Goal: Use online tool/utility: Utilize a website feature to perform a specific function

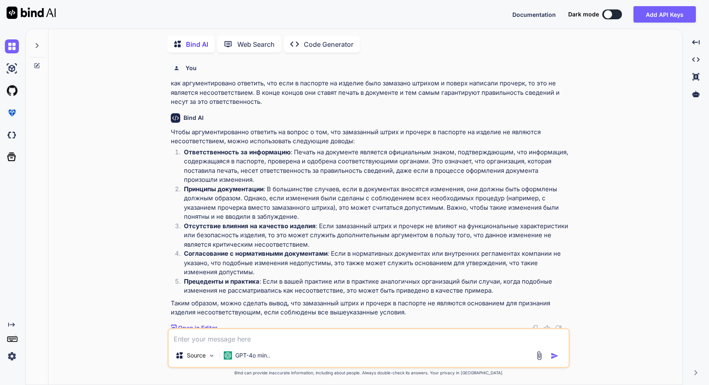
scroll to position [175, 0]
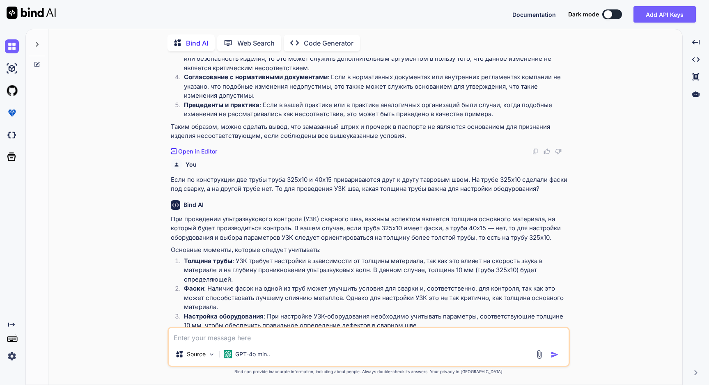
click at [537, 354] on img at bounding box center [538, 354] width 9 height 9
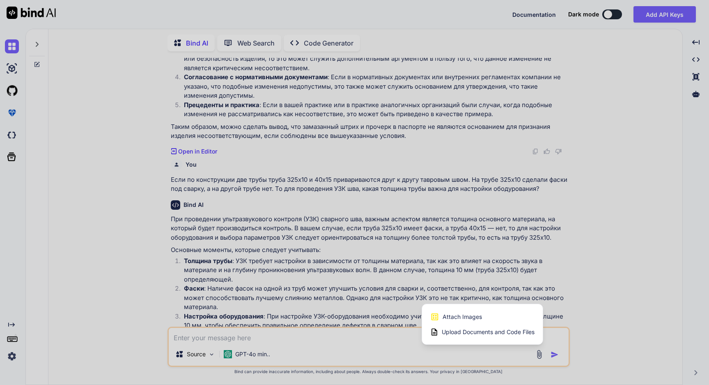
click at [307, 271] on div at bounding box center [354, 192] width 709 height 385
type textarea "x"
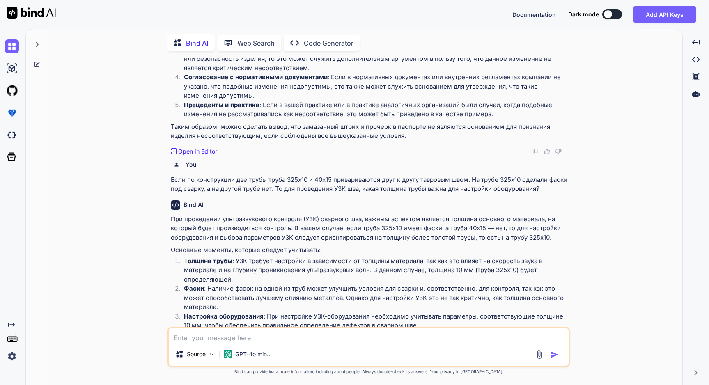
click at [265, 332] on textarea at bounding box center [369, 335] width 400 height 15
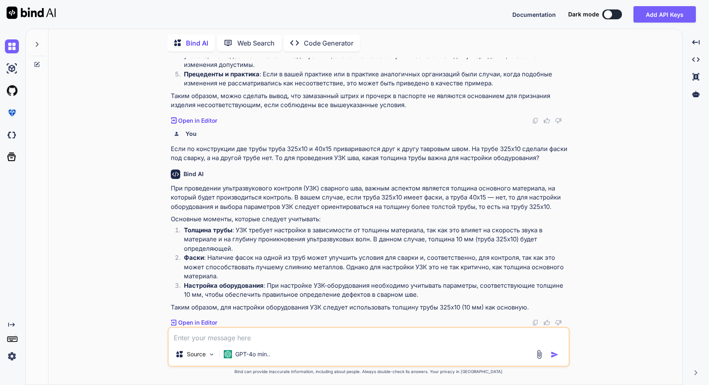
click at [219, 338] on textarea at bounding box center [369, 335] width 400 height 15
type textarea "Нужно настроить таблицу ексель"
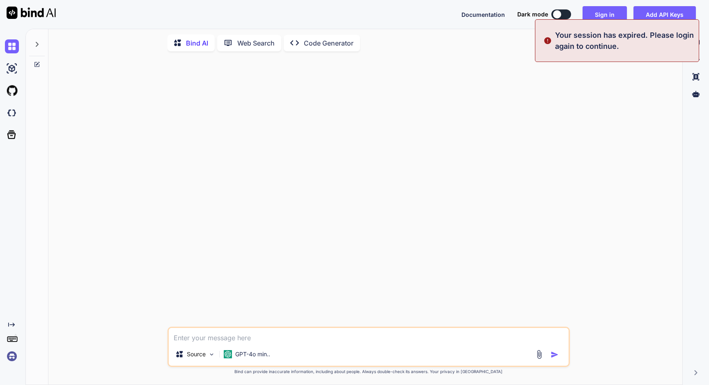
scroll to position [0, 0]
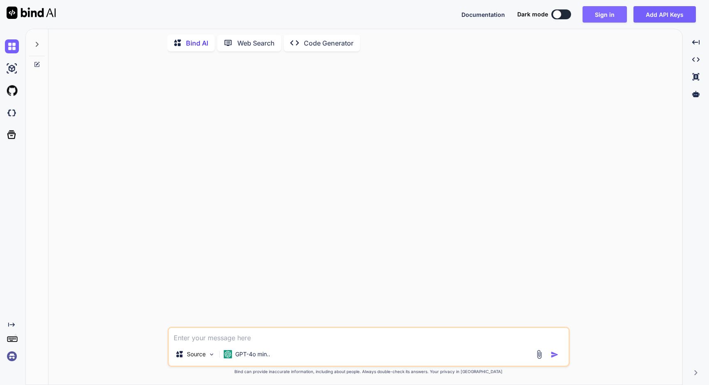
type textarea "Нужно настроить таблицу ексель"
click at [606, 17] on button "Sign in" at bounding box center [604, 14] width 44 height 16
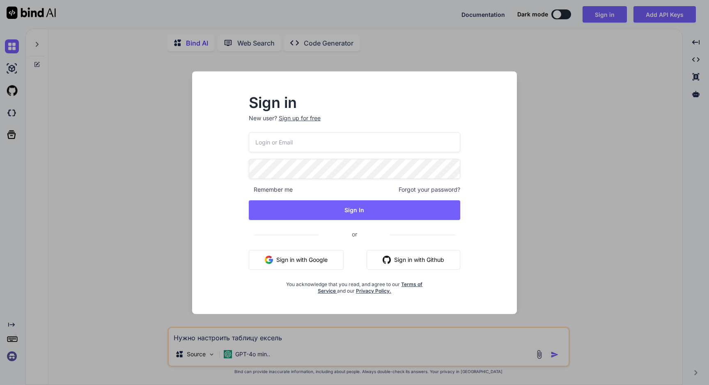
type input "[EMAIL_ADDRESS][DOMAIN_NAME]"
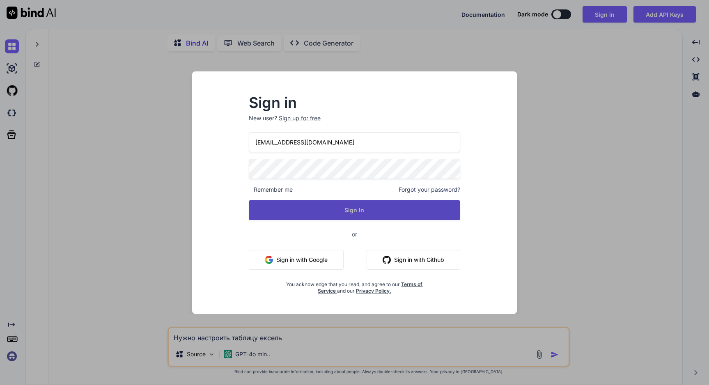
click at [355, 209] on button "Sign In" at bounding box center [355, 210] width 212 height 20
click at [353, 213] on button "Sign In" at bounding box center [355, 210] width 212 height 20
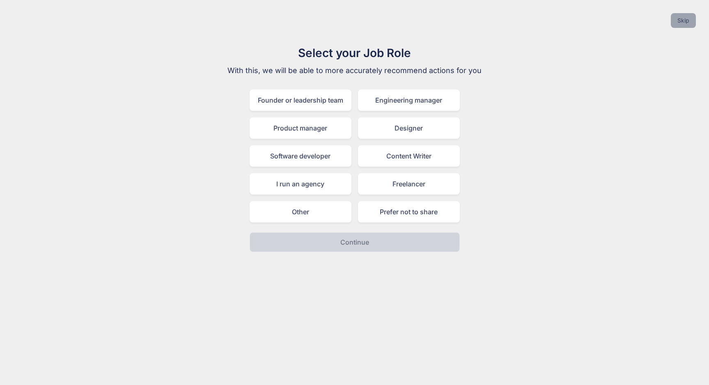
click at [686, 26] on button "Skip" at bounding box center [682, 20] width 25 height 15
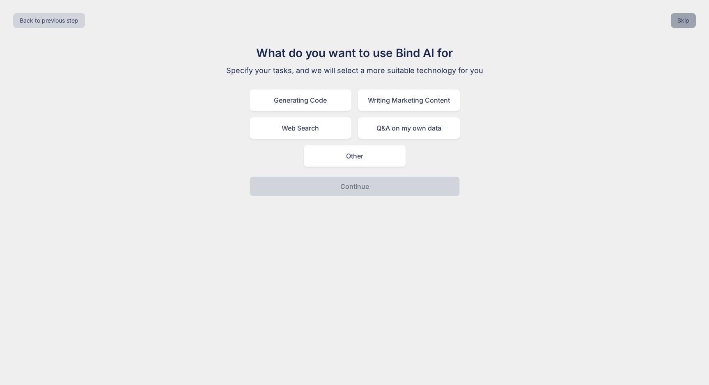
click at [685, 26] on button "Skip" at bounding box center [682, 20] width 25 height 15
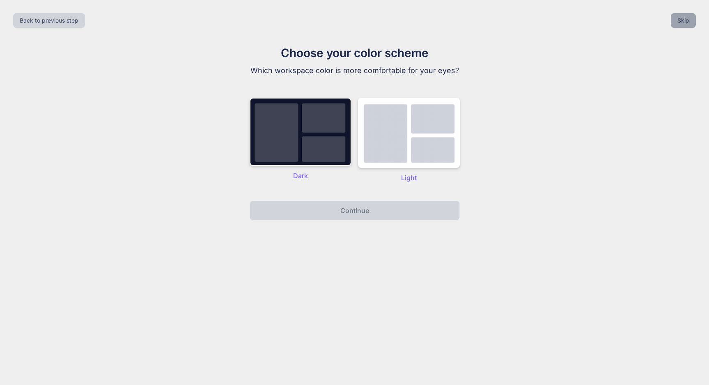
click at [685, 26] on button "Skip" at bounding box center [682, 20] width 25 height 15
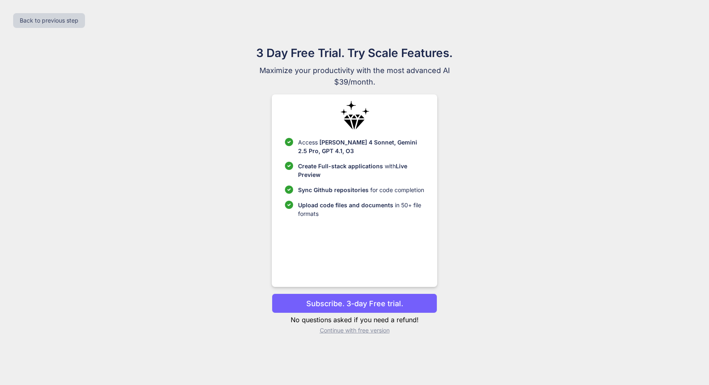
click at [353, 332] on p "Continue with free version" at bounding box center [354, 330] width 165 height 8
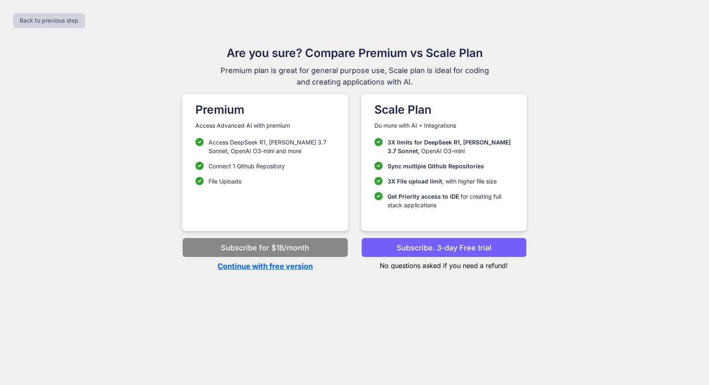
click at [284, 269] on p "Continue with free version" at bounding box center [264, 266] width 165 height 11
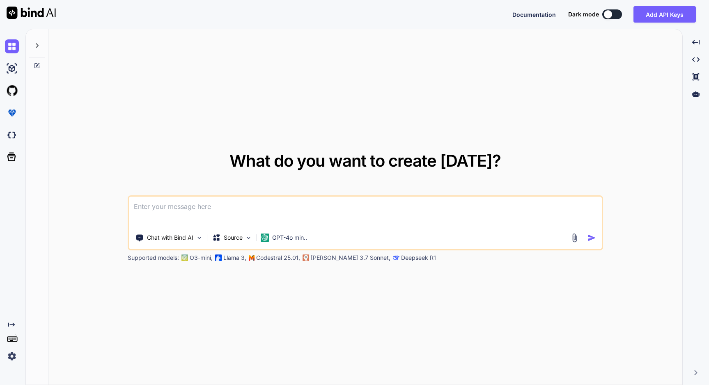
click at [176, 209] on textarea at bounding box center [365, 212] width 473 height 30
click at [576, 239] on img at bounding box center [573, 237] width 9 height 9
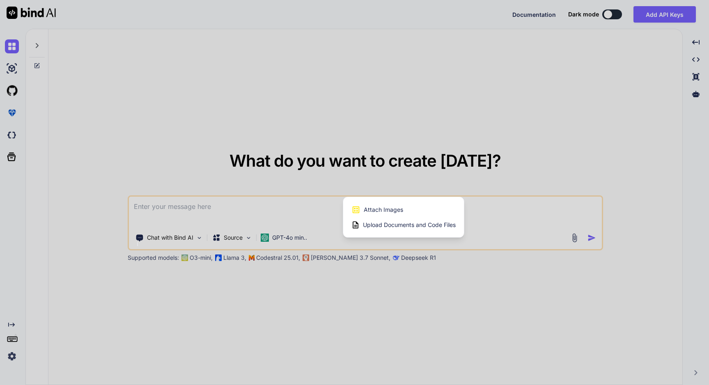
click at [395, 226] on span "Upload Documents and Code Files" at bounding box center [409, 225] width 93 height 8
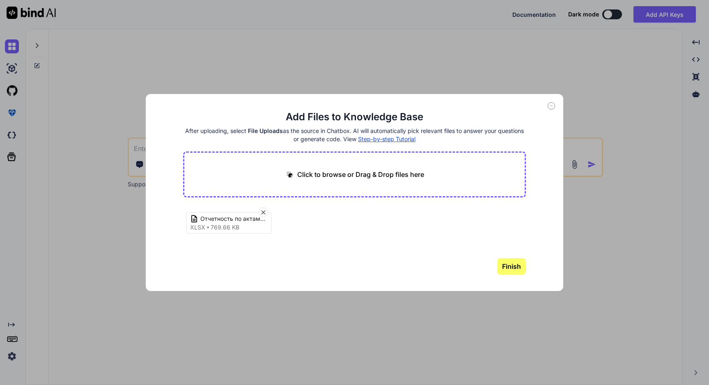
click at [513, 272] on button "Finish" at bounding box center [511, 266] width 29 height 16
click at [550, 107] on icon at bounding box center [550, 105] width 7 height 7
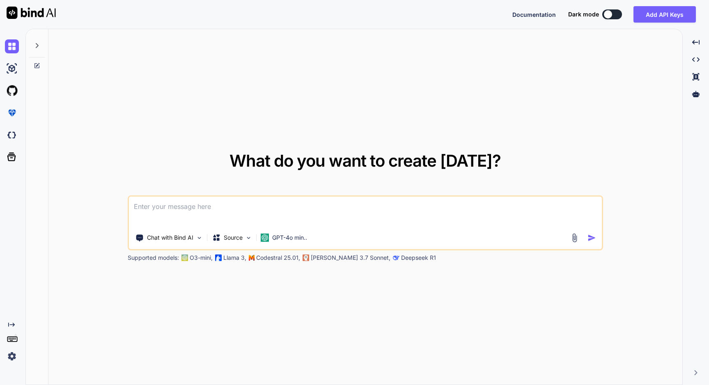
click at [196, 207] on textarea at bounding box center [365, 212] width 473 height 30
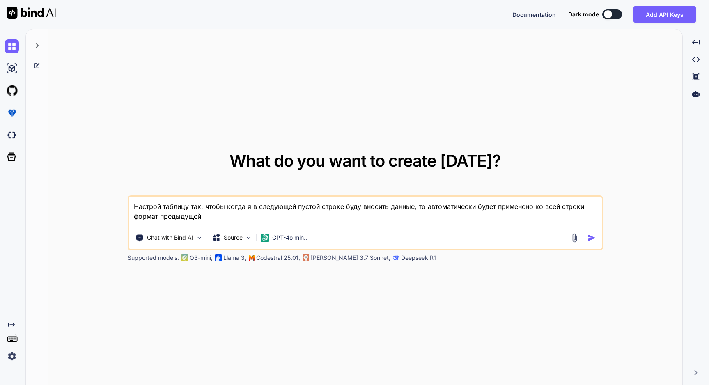
type textarea "Настрой таблицу так, чтобы когда я в следующей пустой строке буду вносить данны…"
click at [574, 236] on img at bounding box center [573, 237] width 9 height 9
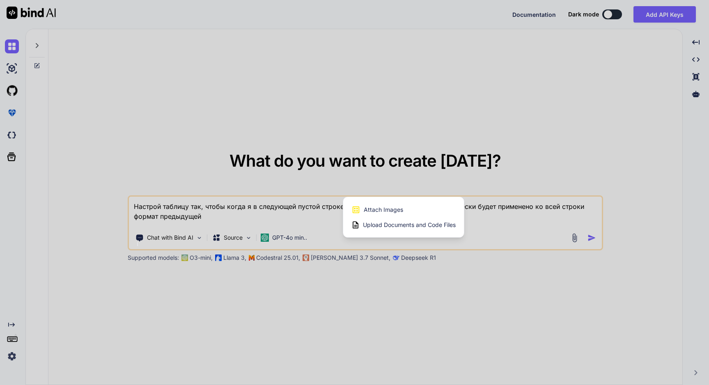
click at [425, 228] on span "Upload Documents and Code Files" at bounding box center [409, 225] width 93 height 8
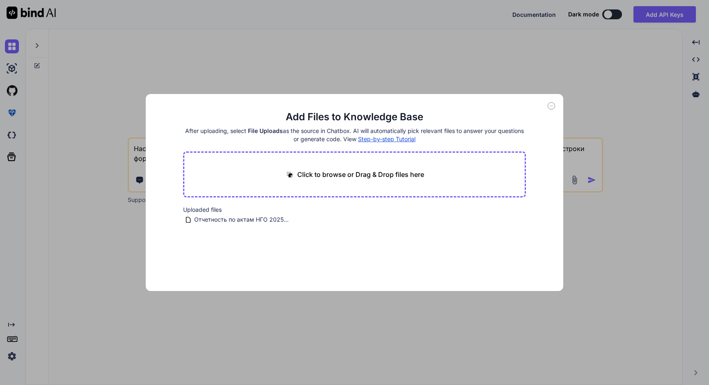
click at [550, 107] on icon at bounding box center [550, 105] width 7 height 7
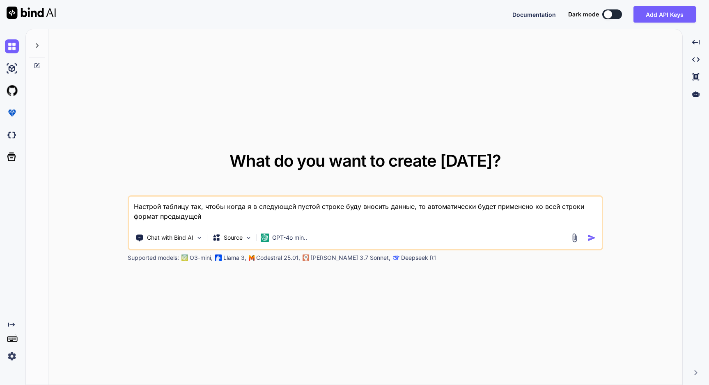
click at [588, 238] on img "button" at bounding box center [591, 237] width 9 height 9
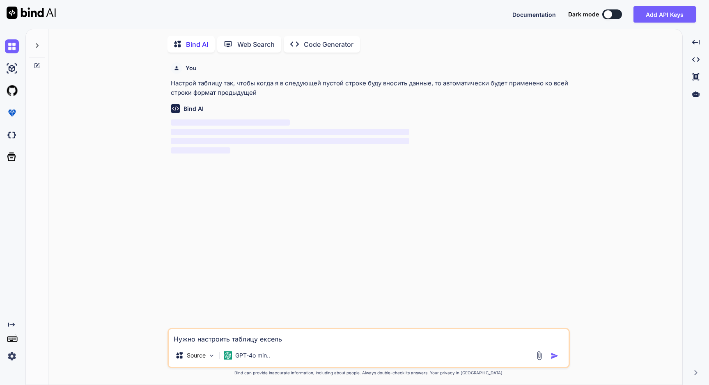
scroll to position [3, 0]
drag, startPoint x: 302, startPoint y: 340, endPoint x: 69, endPoint y: 318, distance: 234.1
click at [69, 318] on div "You Настрой таблицу так, чтобы когда я в следующей пустой строке буду вносить д…" at bounding box center [368, 221] width 627 height 327
